Goal: Navigation & Orientation: Find specific page/section

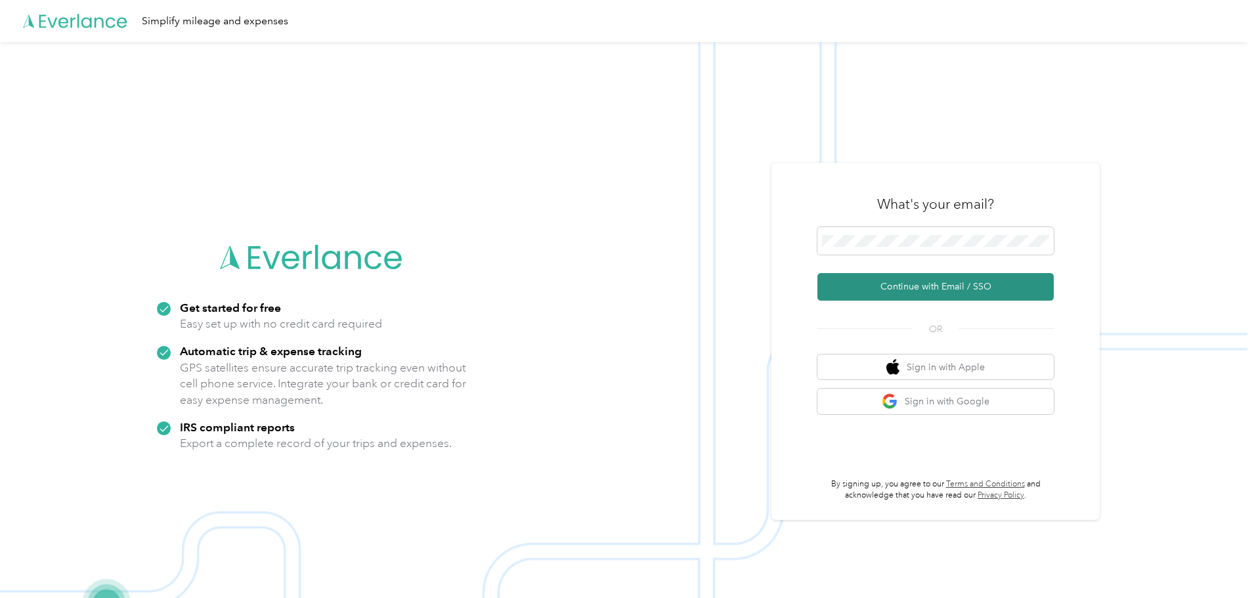
click at [987, 275] on button "Continue with Email / SSO" at bounding box center [936, 287] width 236 height 28
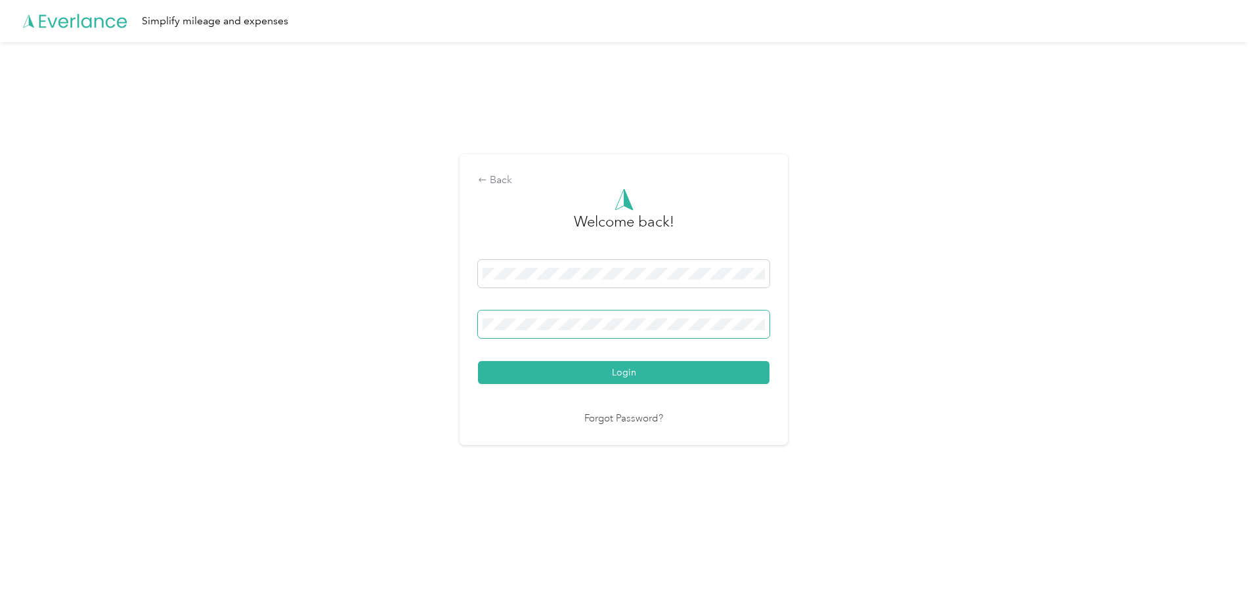
click at [516, 315] on span at bounding box center [624, 325] width 292 height 28
click at [590, 372] on button "Login" at bounding box center [624, 372] width 292 height 23
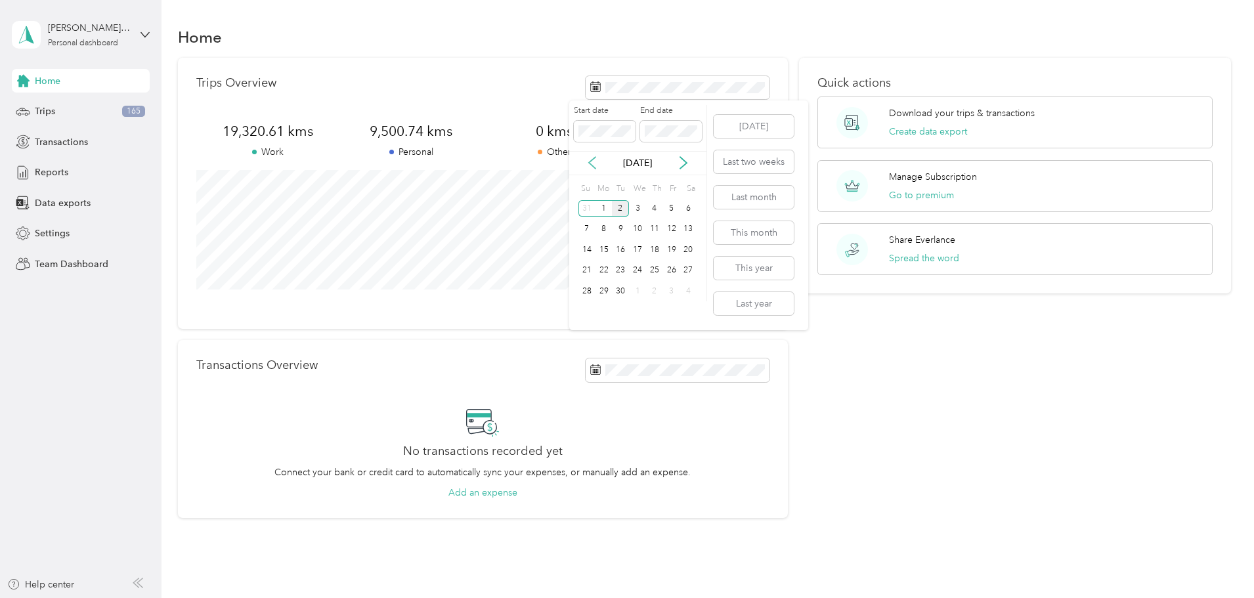
click at [596, 162] on icon at bounding box center [592, 162] width 13 height 13
click at [642, 232] on div "6" at bounding box center [637, 229] width 17 height 16
click at [625, 306] on div "2" at bounding box center [620, 312] width 17 height 16
